Goal: Information Seeking & Learning: Learn about a topic

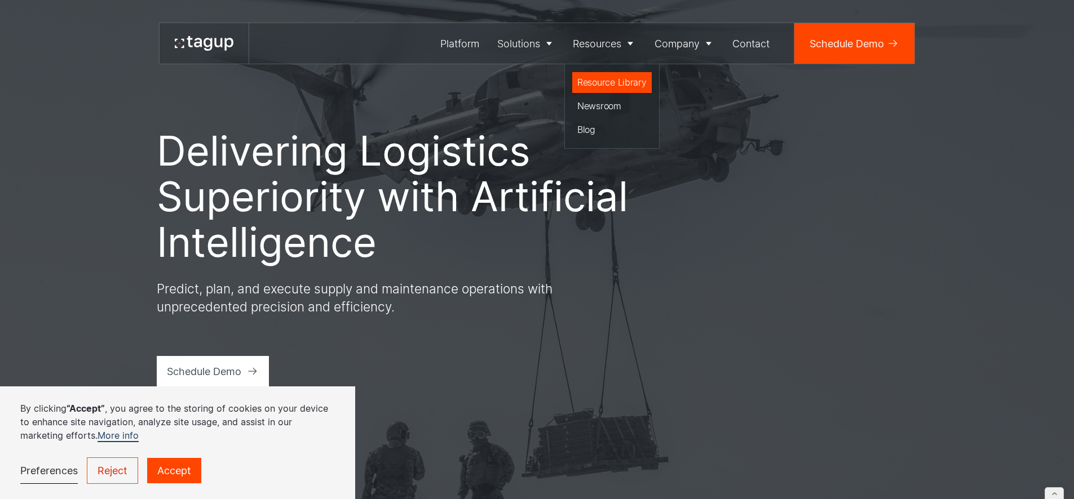
click at [631, 82] on div "Resource Library" at bounding box center [611, 83] width 69 height 14
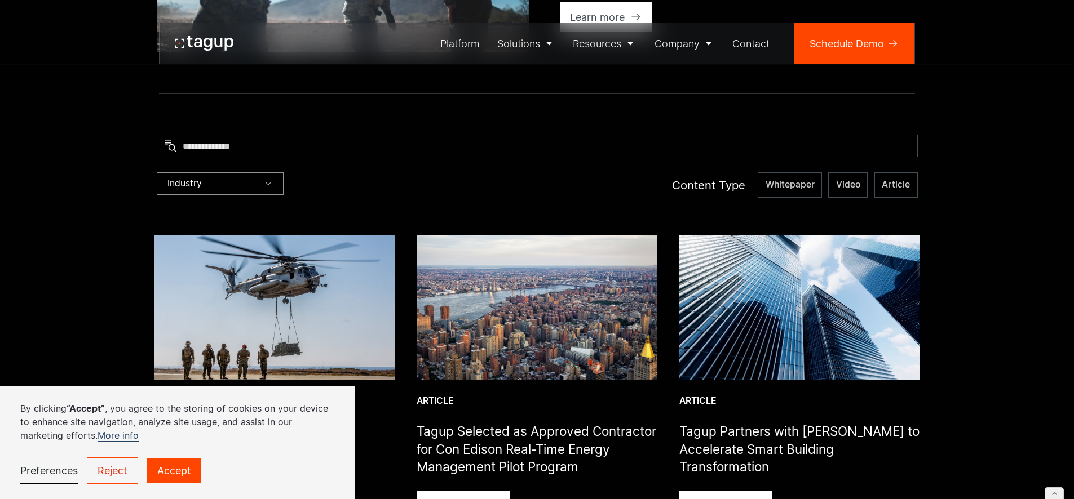
click at [218, 178] on div "Industry" at bounding box center [220, 183] width 127 height 23
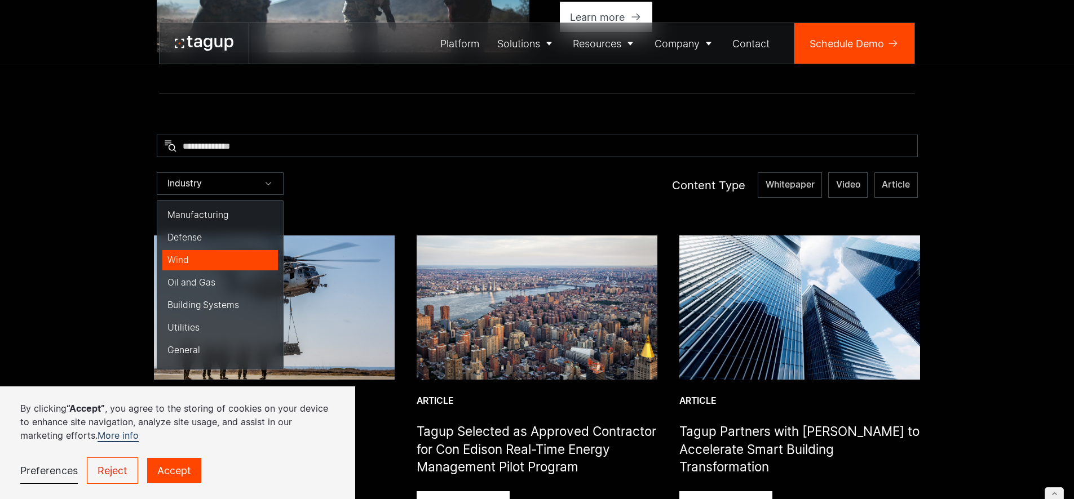
click at [196, 255] on div "Wind" at bounding box center [219, 260] width 105 height 12
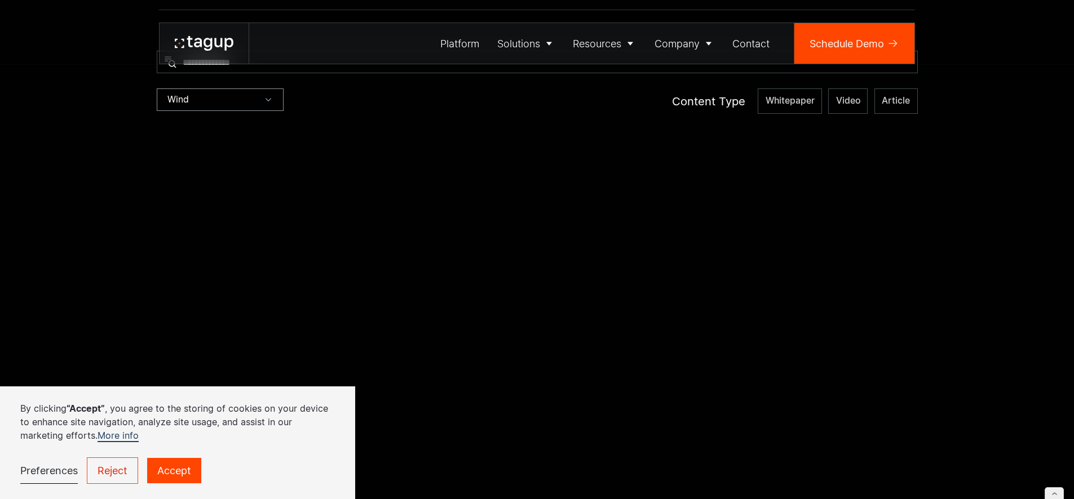
scroll to position [437, 0]
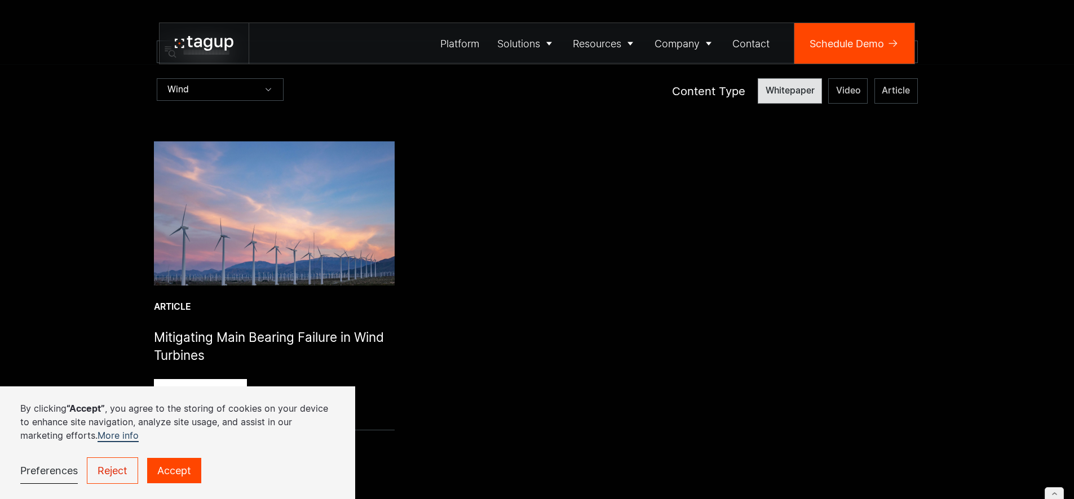
click at [794, 83] on label "Whitepaper" at bounding box center [790, 90] width 64 height 25
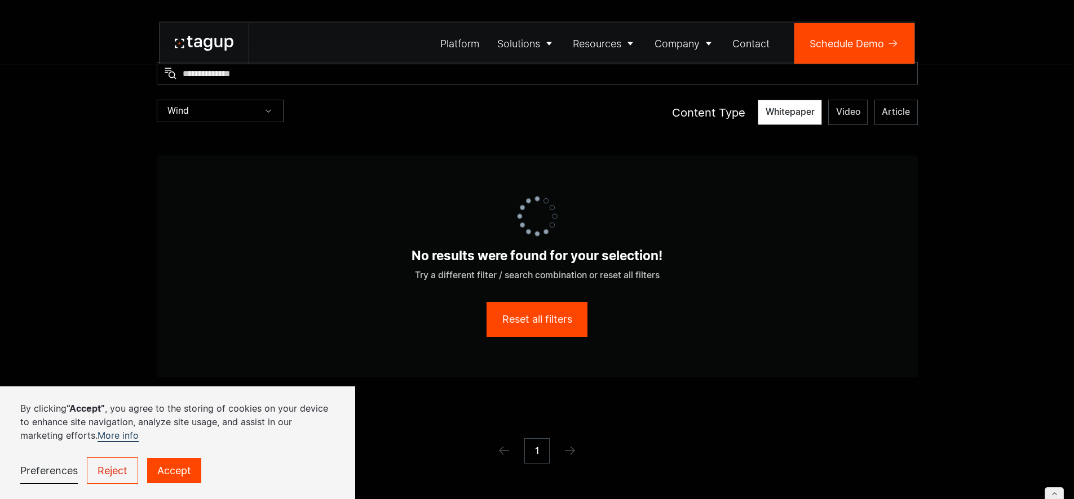
scroll to position [408, 0]
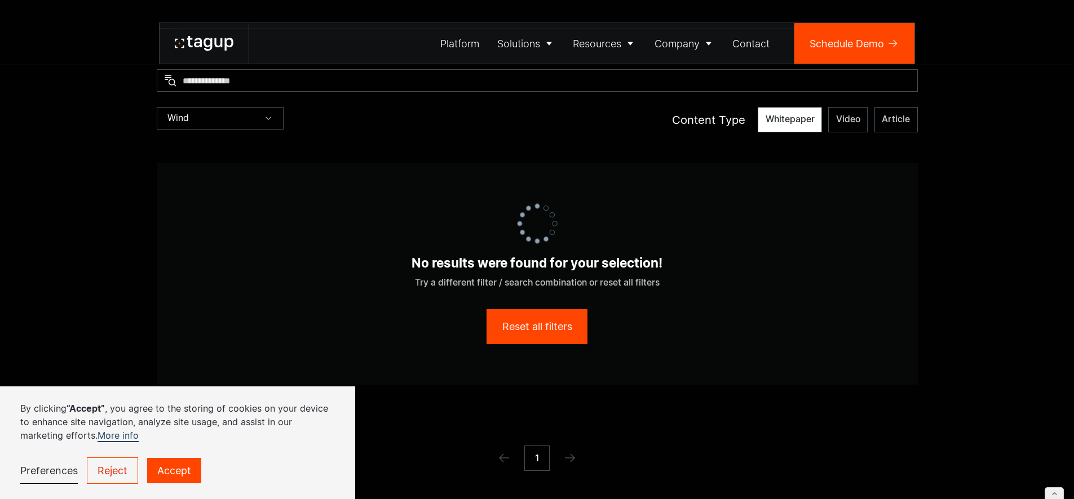
click at [215, 41] on icon at bounding box center [218, 42] width 8 height 9
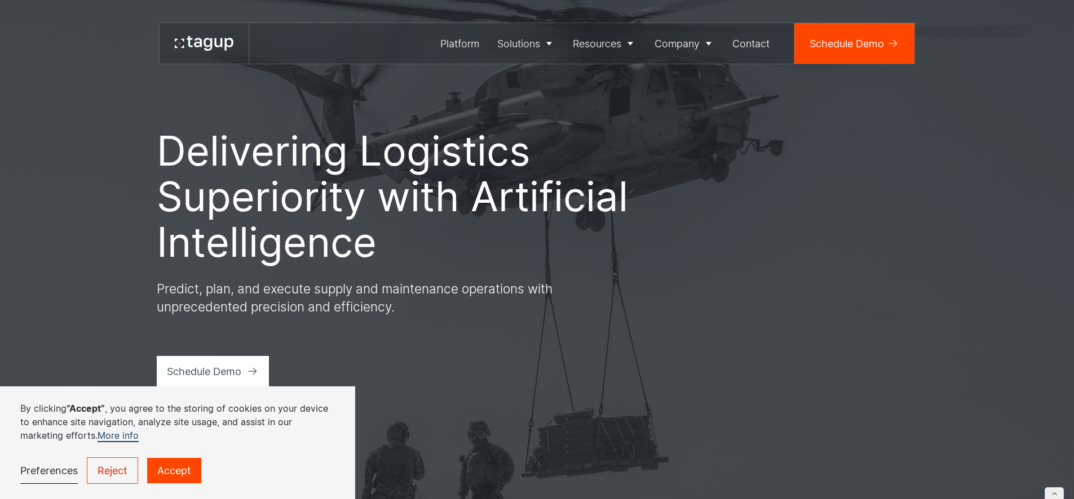
click at [486, 191] on h1 "Delivering Logistics Superiority with Artificial Intelligence" at bounding box center [393, 196] width 473 height 137
